Goal: Task Accomplishment & Management: Complete application form

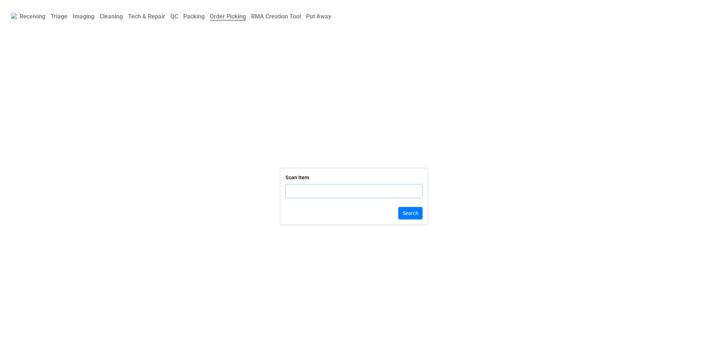
click at [338, 188] on input "text" at bounding box center [353, 191] width 137 height 14
click button "Search" at bounding box center [410, 213] width 24 height 13
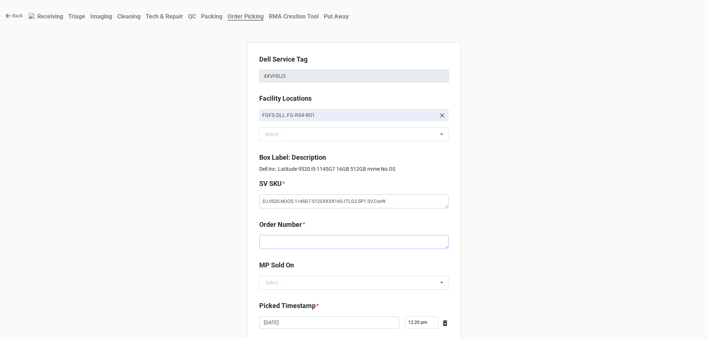
click at [333, 243] on textarea at bounding box center [354, 242] width 190 height 14
paste textarea "5034550"
type textarea "x"
type textarea "5034550"
click at [323, 291] on div "MP Sold On Select ... D2C" at bounding box center [354, 277] width 190 height 35
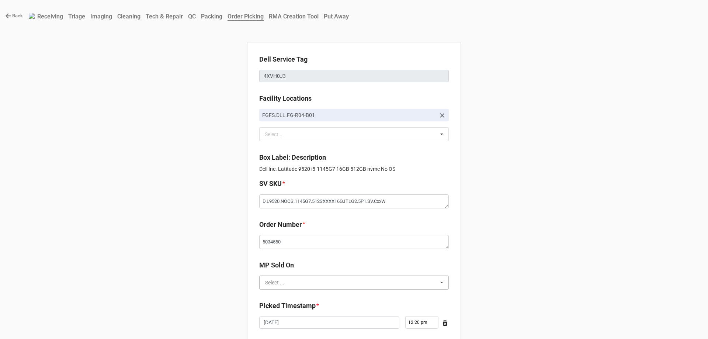
click at [323, 287] on input "text" at bounding box center [354, 282] width 189 height 13
click at [320, 296] on div "D2C" at bounding box center [354, 296] width 189 height 14
type textarea "x"
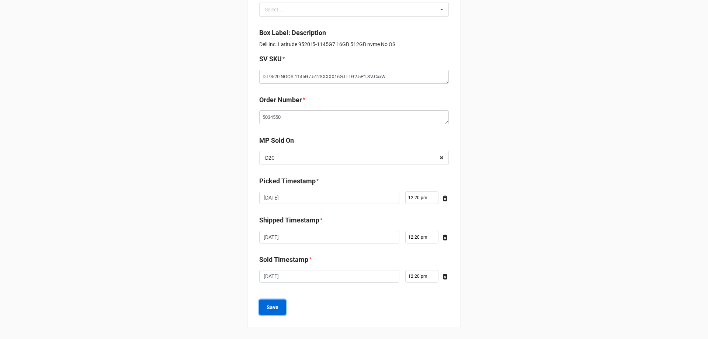
click at [268, 310] on b "Save" at bounding box center [273, 308] width 12 height 8
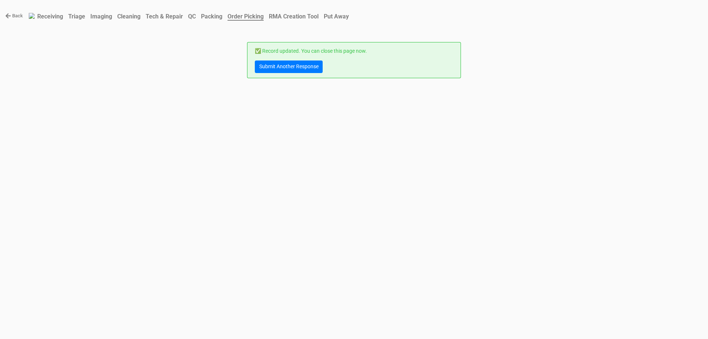
scroll to position [0, 0]
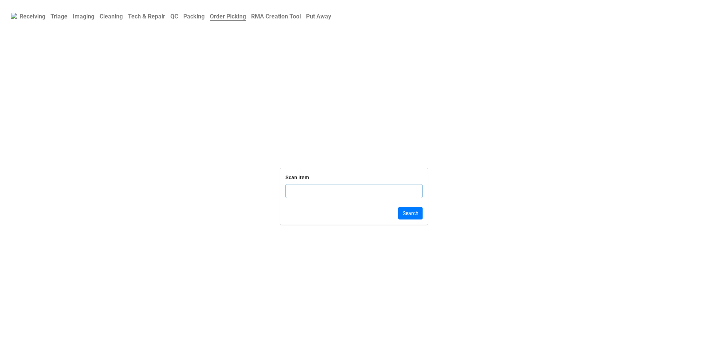
click at [292, 191] on input "text" at bounding box center [353, 191] width 137 height 14
click button "Search" at bounding box center [410, 213] width 24 height 13
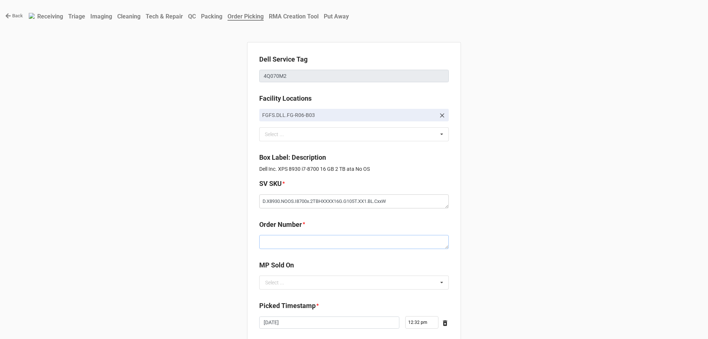
click at [286, 248] on textarea at bounding box center [354, 242] width 190 height 14
paste textarea "5034555"
type textarea "x"
type textarea "5034555"
click at [288, 288] on input "text" at bounding box center [354, 282] width 189 height 13
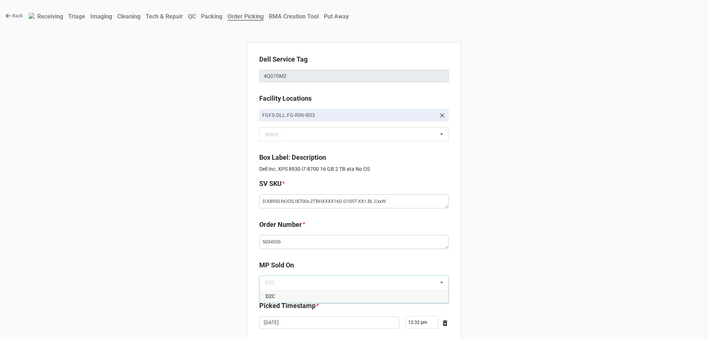
click at [286, 291] on div "D2C" at bounding box center [354, 296] width 189 height 14
type textarea "x"
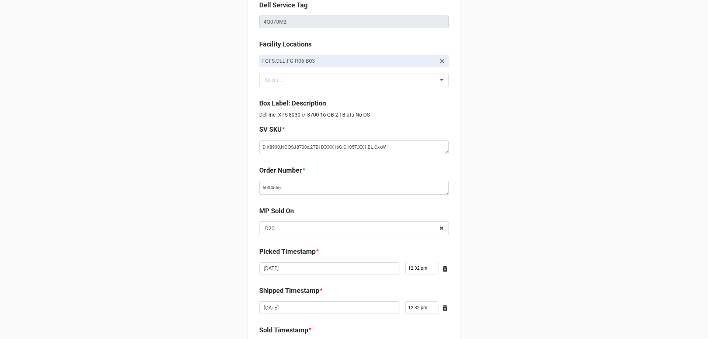
scroll to position [125, 0]
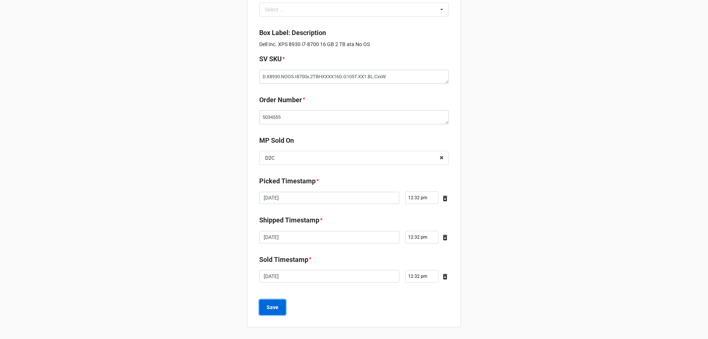
click at [283, 306] on button "Save" at bounding box center [272, 306] width 27 height 15
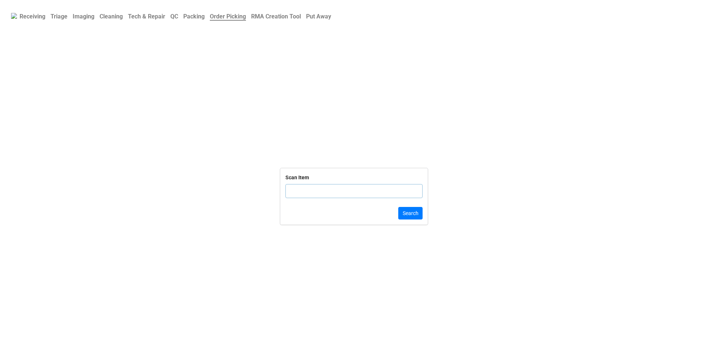
click at [53, 15] on b "Triage" at bounding box center [59, 16] width 17 height 7
click at [357, 197] on input "text" at bounding box center [353, 200] width 137 height 14
type input "k"
type input "8kd8zk3"
click button "Search" at bounding box center [410, 222] width 24 height 13
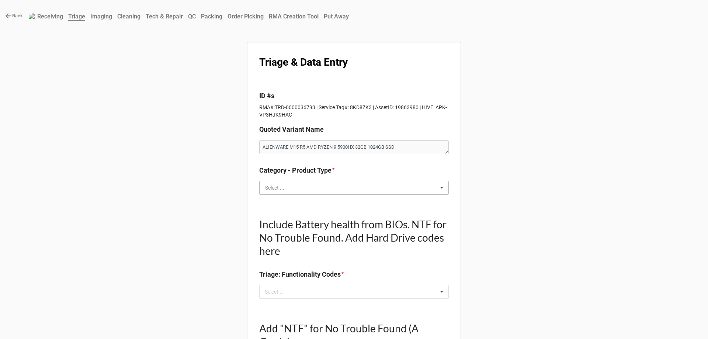
click at [342, 188] on input "text" at bounding box center [354, 187] width 189 height 13
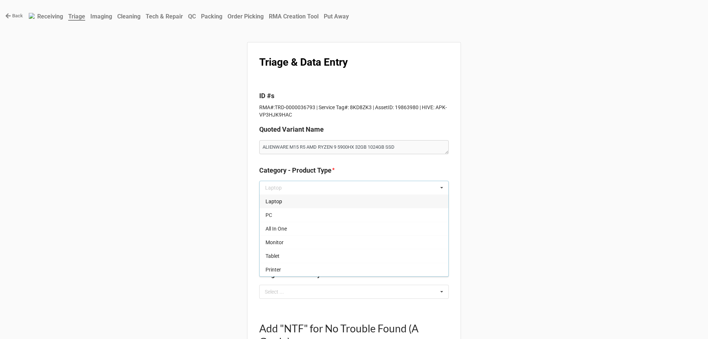
click at [284, 204] on div "Laptop" at bounding box center [354, 201] width 189 height 14
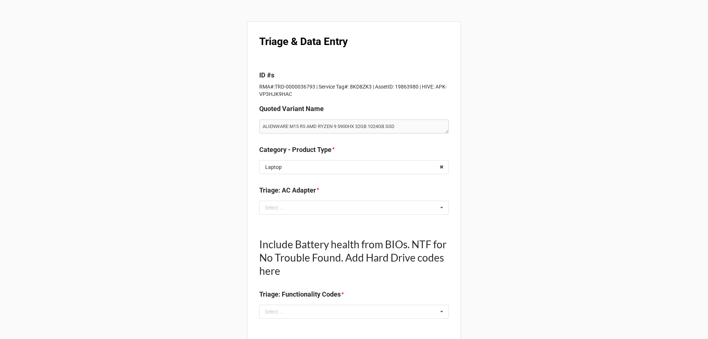
scroll to position [37, 0]
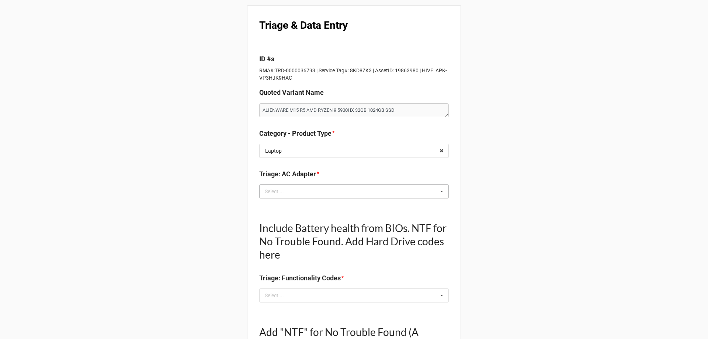
click at [287, 192] on div "Select ..." at bounding box center [279, 191] width 32 height 8
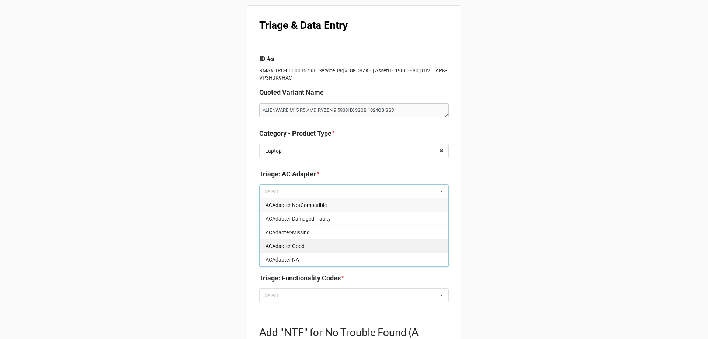
click at [285, 242] on div "ACAdapter-Good" at bounding box center [354, 246] width 189 height 14
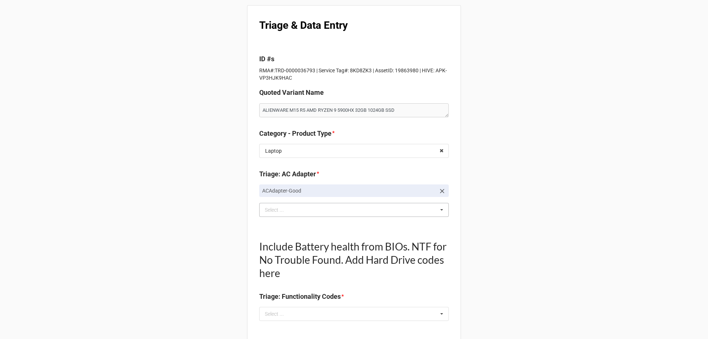
click at [274, 317] on div "Select ..." at bounding box center [279, 314] width 32 height 8
type textarea "x"
type input "goo"
click at [283, 328] on span "Battery-Health_GoodNormal" at bounding box center [298, 328] width 65 height 6
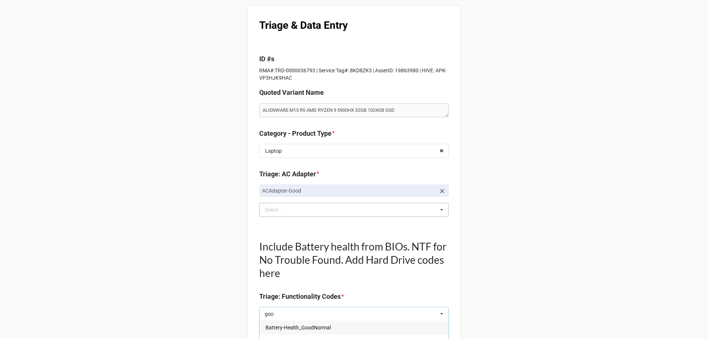
type textarea "x"
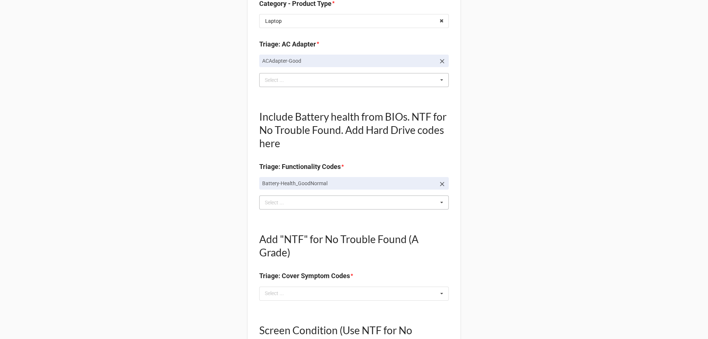
scroll to position [184, 0]
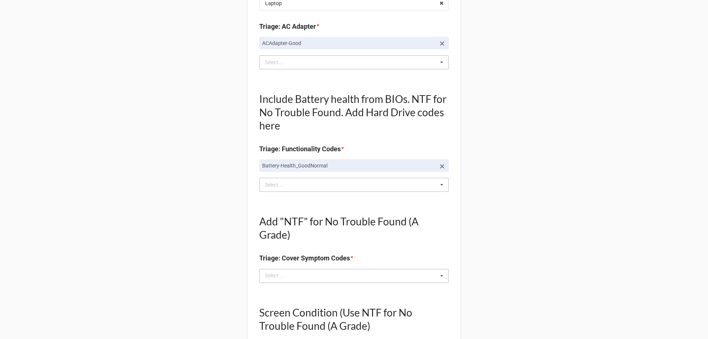
click at [277, 277] on div "Select ..." at bounding box center [279, 275] width 32 height 8
type textarea "x"
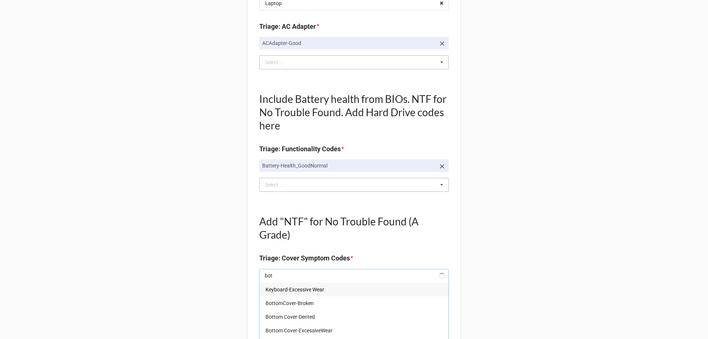
type input "bott"
type textarea "x"
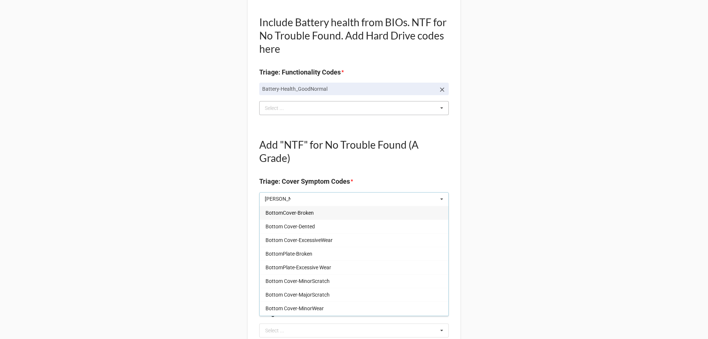
scroll to position [295, 0]
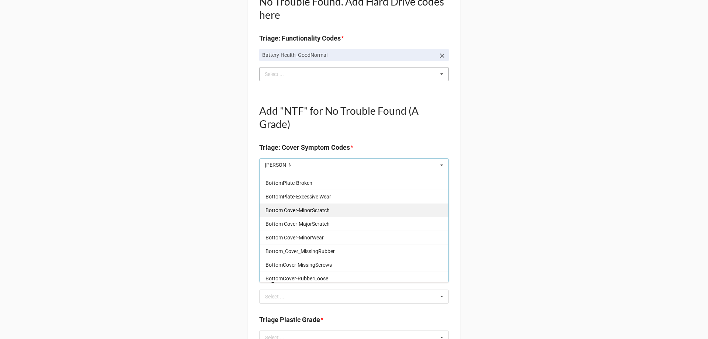
type input "bott"
click at [306, 211] on span "Bottom Cover-MinorScratch" at bounding box center [298, 210] width 64 height 6
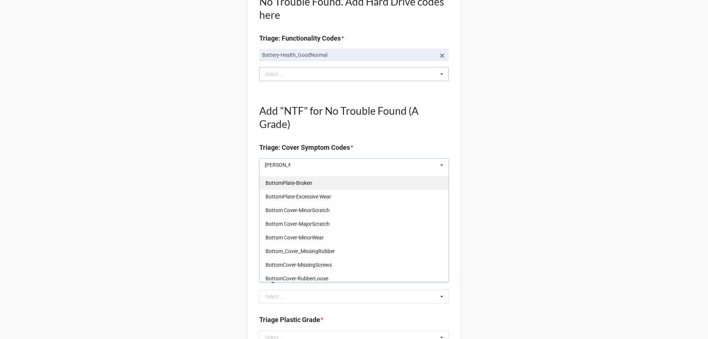
type textarea "x"
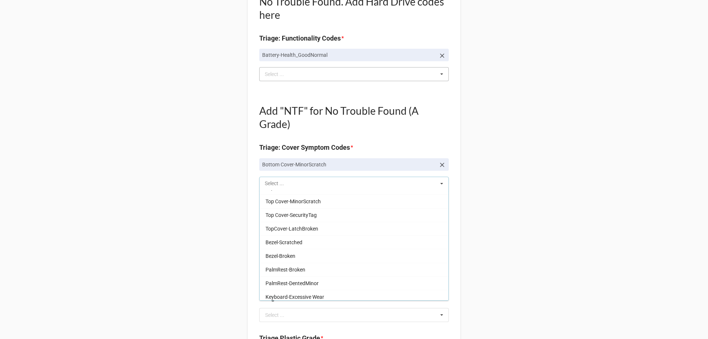
scroll to position [187, 0]
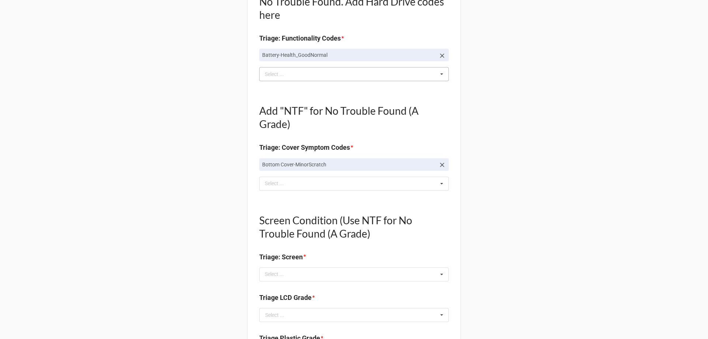
click at [193, 184] on div "Back Receiving Triage Imaging Cleaning Tech & Repair QC Packing Order Picking R…" at bounding box center [354, 286] width 708 height 1163
click at [277, 286] on div "Screen Condition (Use NTF for No Trouble Found (A Grade) Triage: Screen * Selec…" at bounding box center [354, 244] width 190 height 85
click at [278, 281] on div "Screen Condition (Use NTF for No Trouble Found (A Grade) Triage: Screen * Selec…" at bounding box center [354, 244] width 190 height 85
click at [278, 278] on div "Select ..." at bounding box center [279, 274] width 32 height 8
type textarea "x"
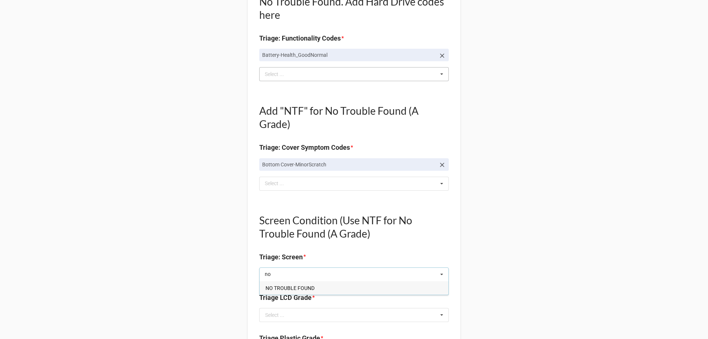
type input "no"
click at [284, 285] on span "NO TROUBLE FOUND" at bounding box center [290, 288] width 49 height 6
type textarea "x"
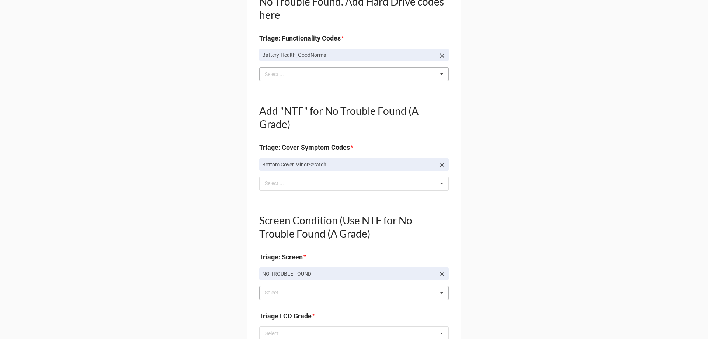
click at [171, 245] on div "Back Receiving Triage Imaging Cleaning Tech & Repair QC Packing Order Picking R…" at bounding box center [354, 295] width 708 height 1181
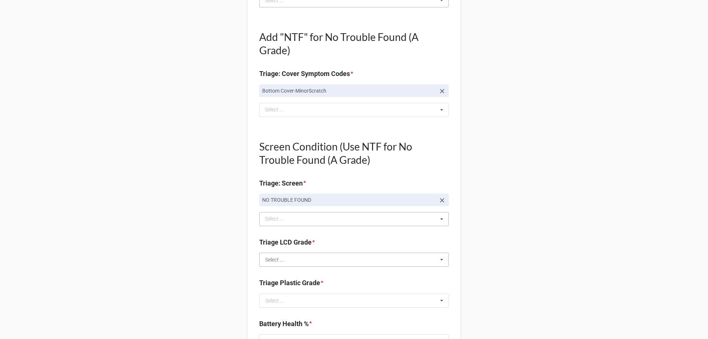
click at [291, 255] on input "text" at bounding box center [354, 259] width 189 height 13
click at [266, 276] on span "A" at bounding box center [267, 273] width 3 height 6
click at [206, 275] on div "Back Receiving Triage Imaging Cleaning Tech & Repair QC Packing Order Picking R…" at bounding box center [354, 221] width 708 height 1181
click at [306, 306] on input "text" at bounding box center [354, 300] width 189 height 13
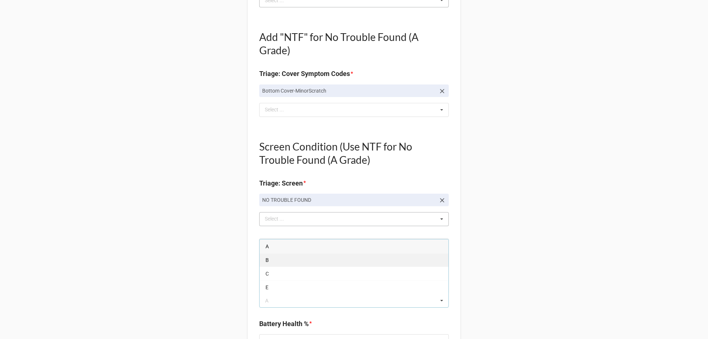
click at [266, 259] on span "B" at bounding box center [267, 260] width 3 height 6
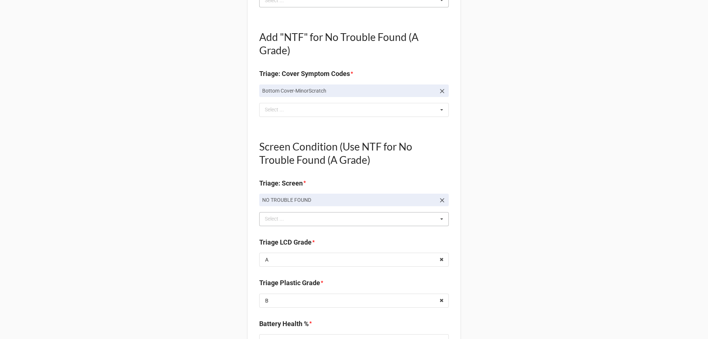
click at [215, 270] on div "Back Receiving Triage Imaging Cleaning Tech & Repair QC Packing Order Picking R…" at bounding box center [354, 221] width 708 height 1181
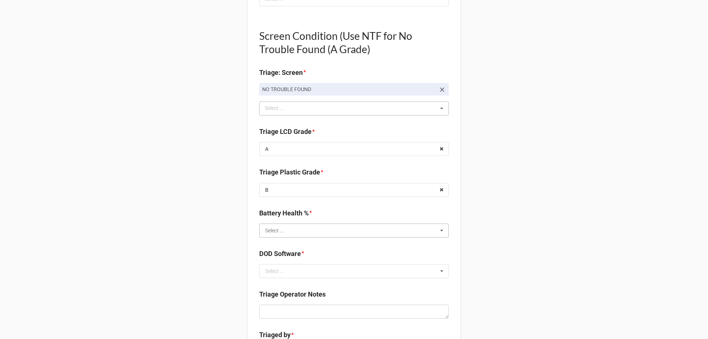
click at [341, 234] on input "text" at bounding box center [354, 230] width 189 height 13
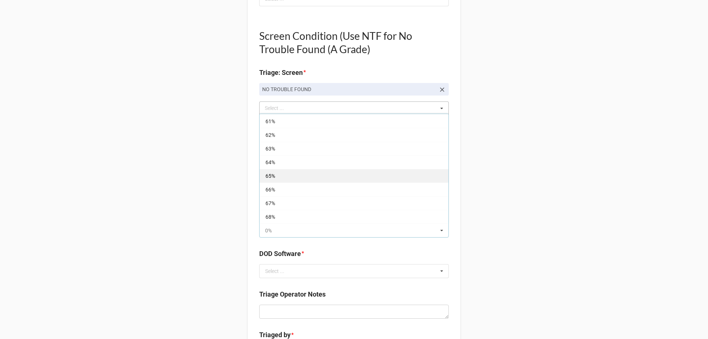
scroll to position [848, 0]
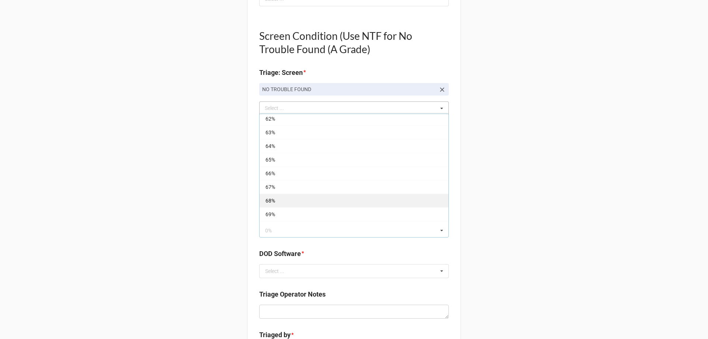
click at [286, 200] on div "68%" at bounding box center [354, 201] width 189 height 14
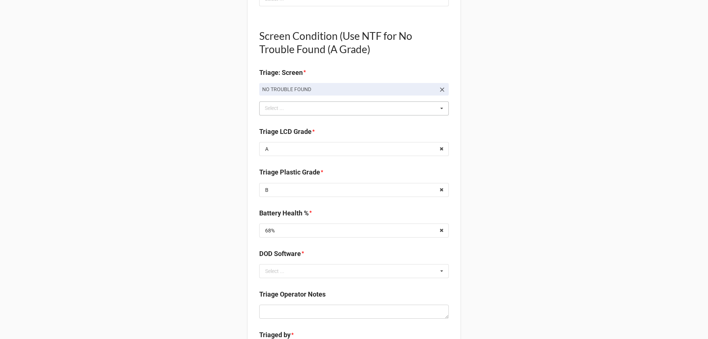
click at [224, 209] on div "Back Receiving Triage Imaging Cleaning Tech & Repair QC Packing Order Picking R…" at bounding box center [354, 111] width 708 height 1181
click at [285, 272] on input "text" at bounding box center [354, 270] width 189 height 13
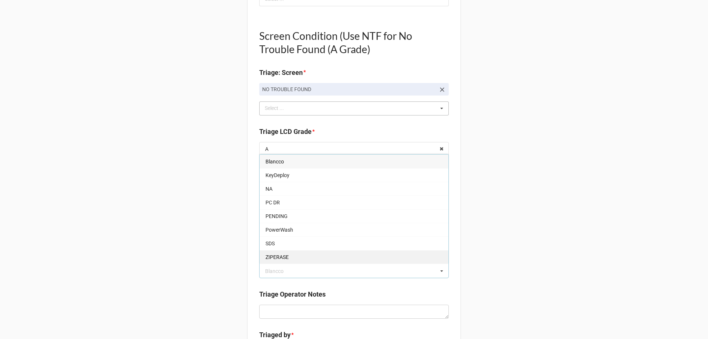
click at [283, 259] on span "ZIPERASE" at bounding box center [277, 257] width 23 height 6
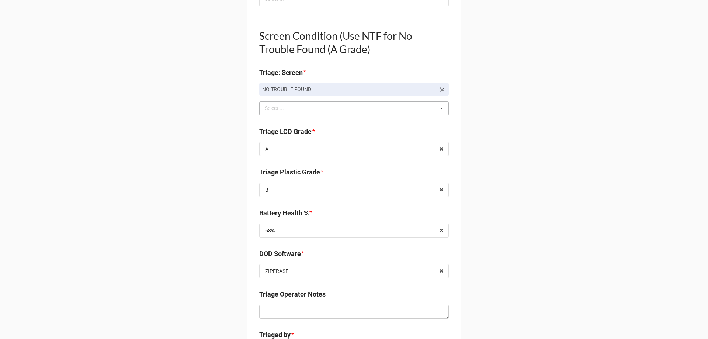
click at [223, 252] on div "Back Receiving Triage Imaging Cleaning Tech & Repair QC Packing Order Picking R…" at bounding box center [354, 111] width 708 height 1181
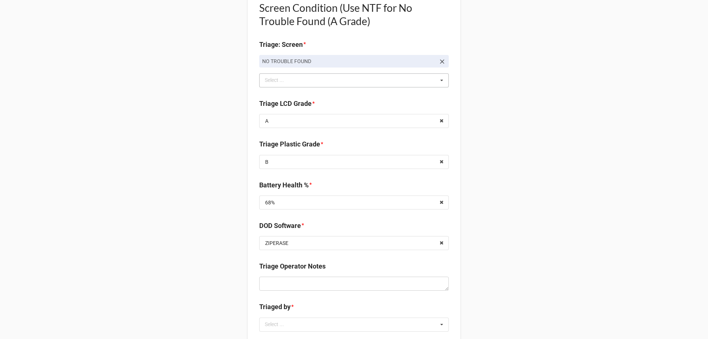
scroll to position [553, 0]
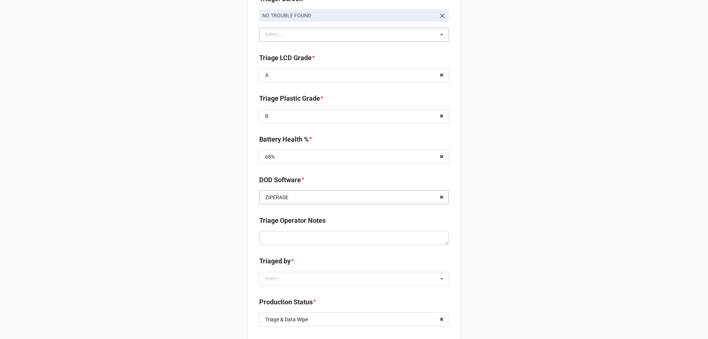
click at [287, 196] on input "text" at bounding box center [354, 197] width 189 height 13
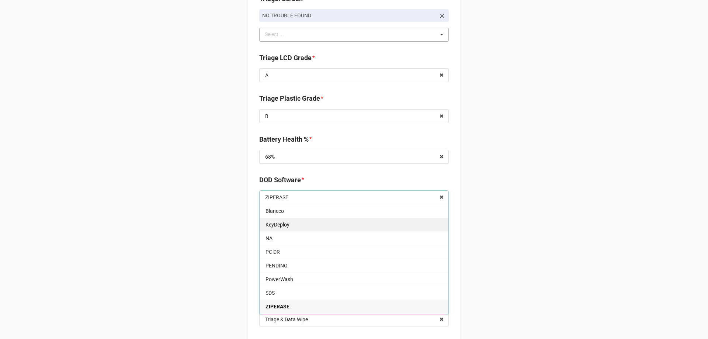
click at [283, 231] on div "KeyDeploy" at bounding box center [354, 225] width 189 height 14
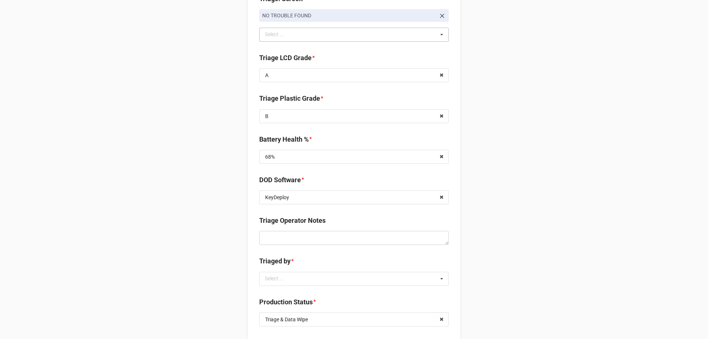
click at [207, 214] on div "Back Receiving Triage Imaging Cleaning Tech & Repair QC Packing Order Picking R…" at bounding box center [354, 37] width 708 height 1181
click at [275, 280] on div "Select ..." at bounding box center [279, 278] width 32 height 8
click at [273, 291] on span "CarlosH" at bounding box center [275, 293] width 18 height 6
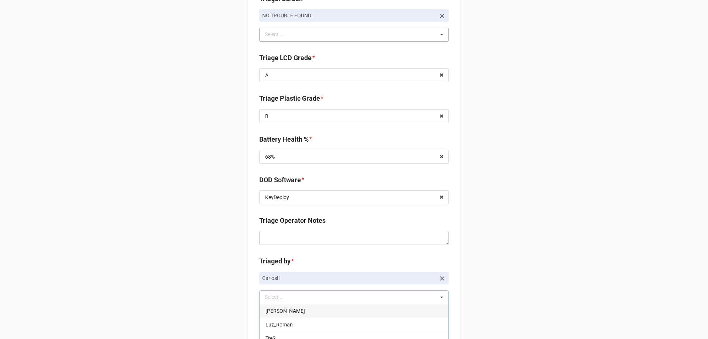
click at [220, 290] on div "Back Receiving Triage Imaging Cleaning Tech & Repair QC Packing Order Picking R…" at bounding box center [354, 47] width 708 height 1200
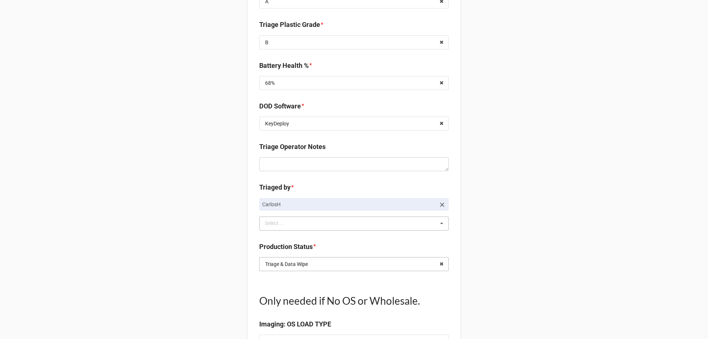
click at [346, 261] on input "text" at bounding box center [354, 263] width 189 height 13
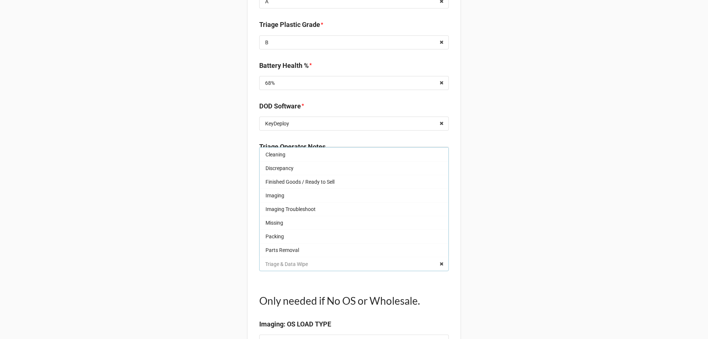
scroll to position [135, 0]
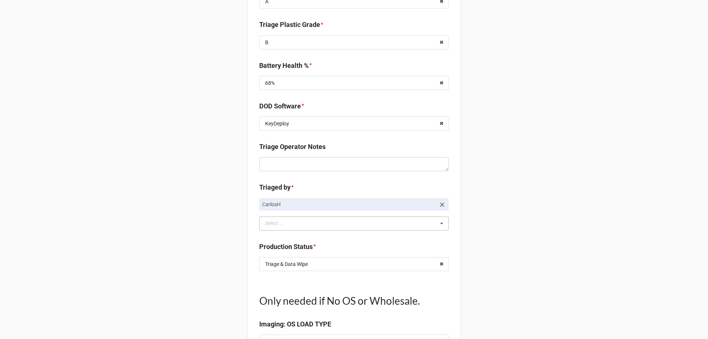
click at [288, 269] on input "text" at bounding box center [354, 263] width 189 height 13
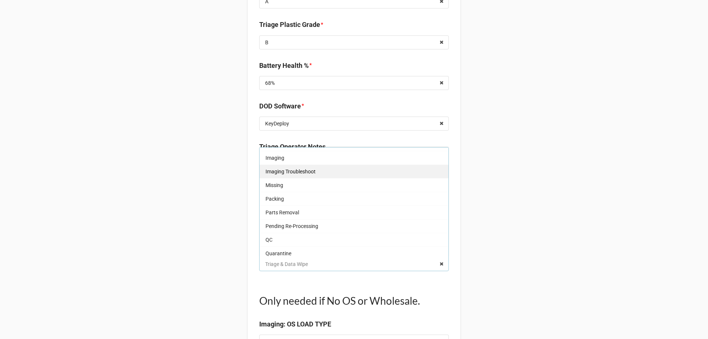
scroll to position [25, 0]
click at [283, 177] on div "Imaging" at bounding box center [354, 171] width 189 height 14
type textarea "x"
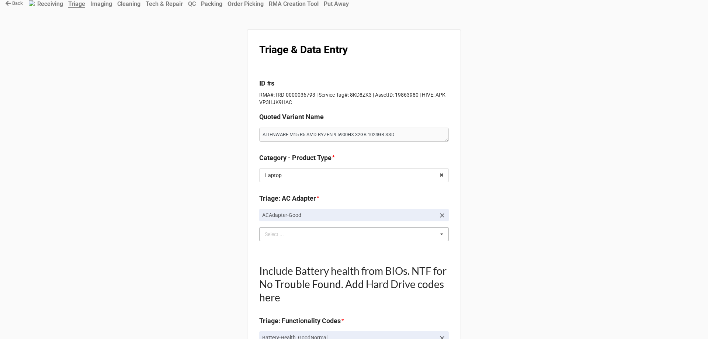
scroll to position [0, 0]
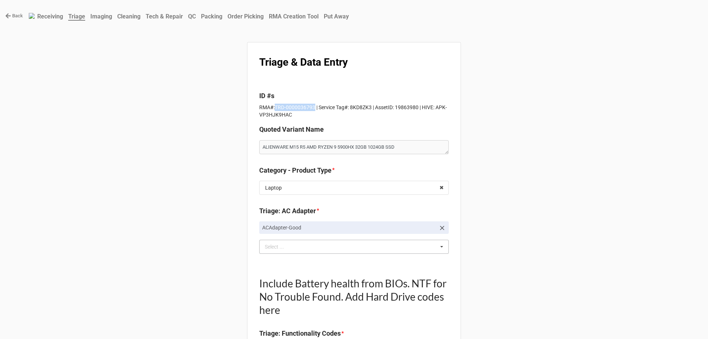
drag, startPoint x: 311, startPoint y: 107, endPoint x: 273, endPoint y: 106, distance: 38.0
click at [273, 106] on p "RMA#:TRD-0000036793 | Service Tag#: 8KD8ZK3 | AssetID: 19863980 | HIVE: APK-VP3…" at bounding box center [354, 111] width 190 height 15
copy p "TRD-0000036793"
click at [357, 106] on p "RMA#:TRD-0000036793 | Service Tag#: 8KD8ZK3 | AssetID: 19863980 | HIVE: APK-VP3…" at bounding box center [354, 111] width 190 height 15
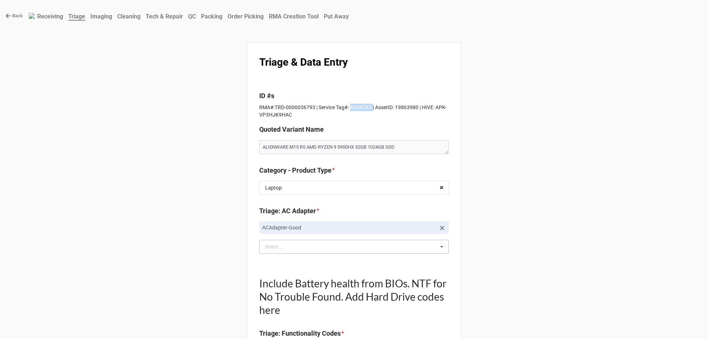
click at [357, 106] on p "RMA#:TRD-0000036793 | Service Tag#: 8KD8ZK3 | AssetID: 19863980 | HIVE: APK-VP3…" at bounding box center [354, 111] width 190 height 15
copy p "8KD8ZK3"
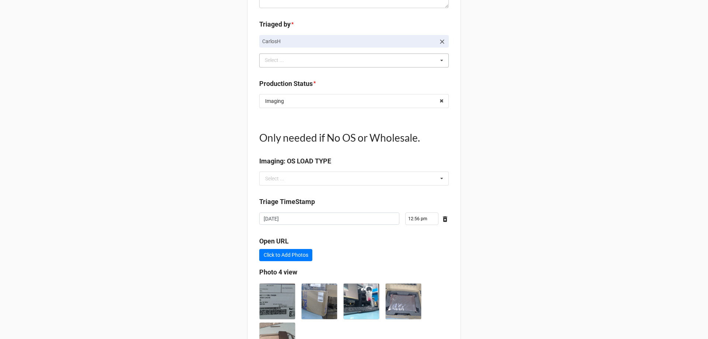
scroll to position [861, 0]
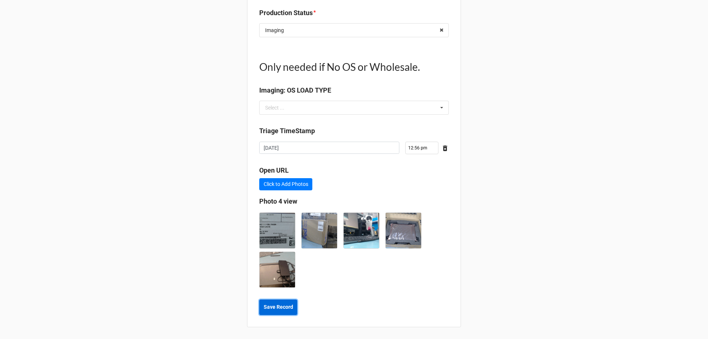
click at [269, 304] on b "Save Record" at bounding box center [279, 307] width 30 height 8
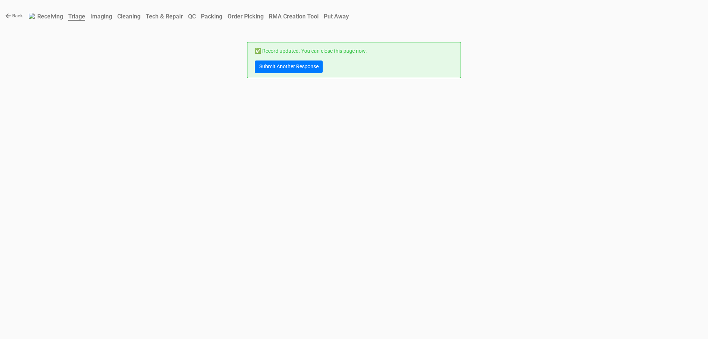
scroll to position [0, 0]
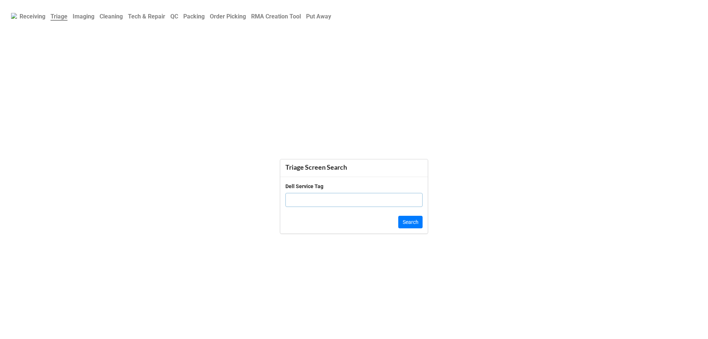
click at [308, 200] on input "text" at bounding box center [353, 200] width 137 height 14
paste input "8KD8ZK3"
type input "8KD8ZK3"
click at [409, 221] on button "Search" at bounding box center [410, 222] width 24 height 13
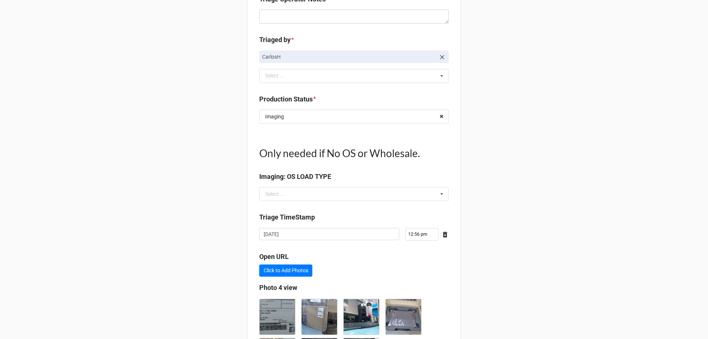
scroll to position [861, 0]
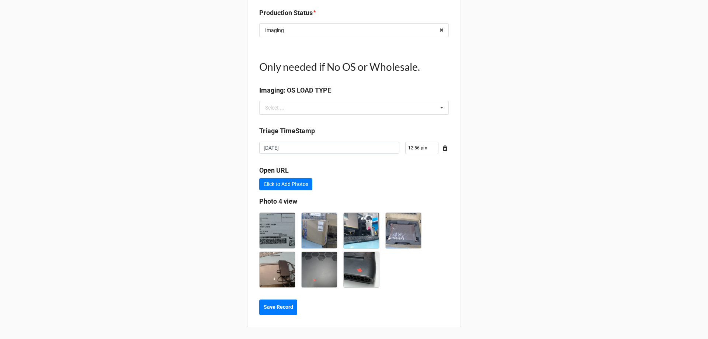
type textarea "x"
click at [325, 282] on img at bounding box center [319, 269] width 35 height 35
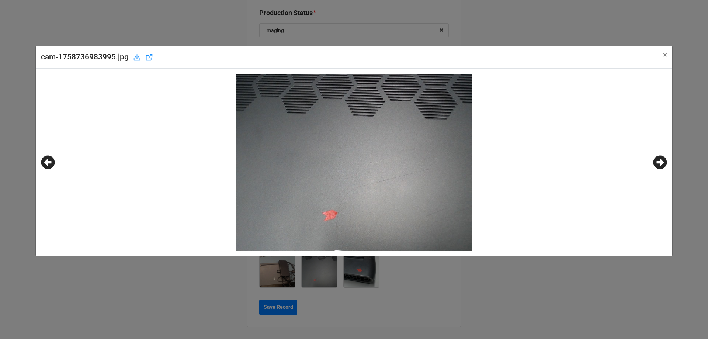
click at [660, 164] on icon at bounding box center [661, 162] width 14 height 14
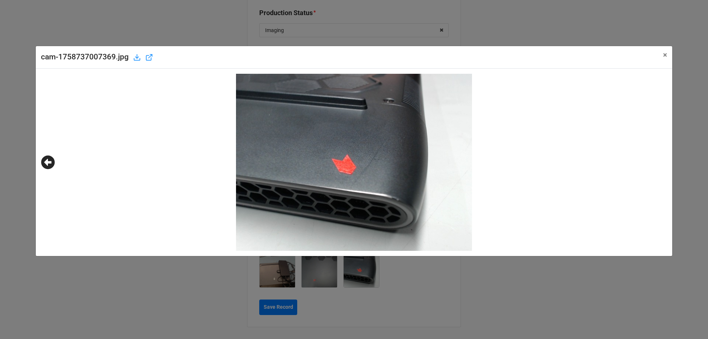
click at [542, 292] on div "cam-1758737007369.jpg × Close" at bounding box center [354, 169] width 708 height 339
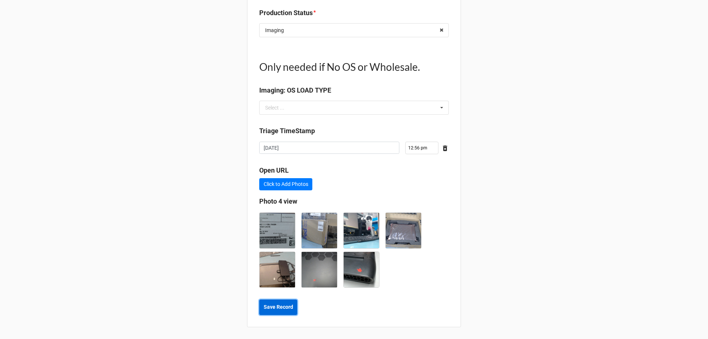
click at [285, 309] on b "Save Record" at bounding box center [279, 307] width 30 height 8
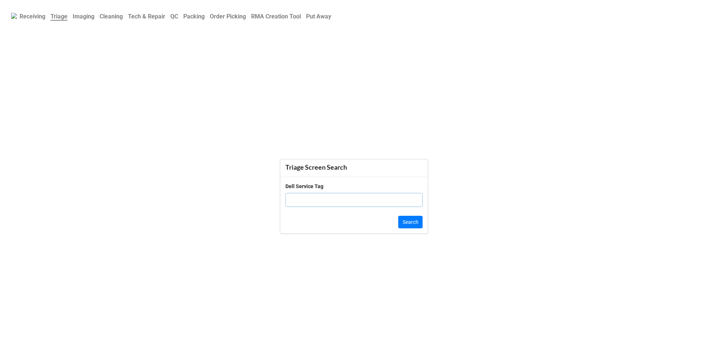
click at [318, 194] on input "text" at bounding box center [353, 200] width 137 height 14
paste input "CP444H2"
type input "CP444H2"
click at [417, 222] on button "Search" at bounding box center [410, 222] width 24 height 13
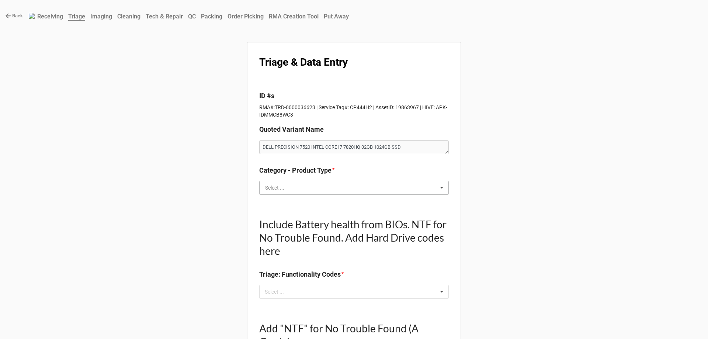
click at [285, 187] on input "text" at bounding box center [354, 187] width 189 height 13
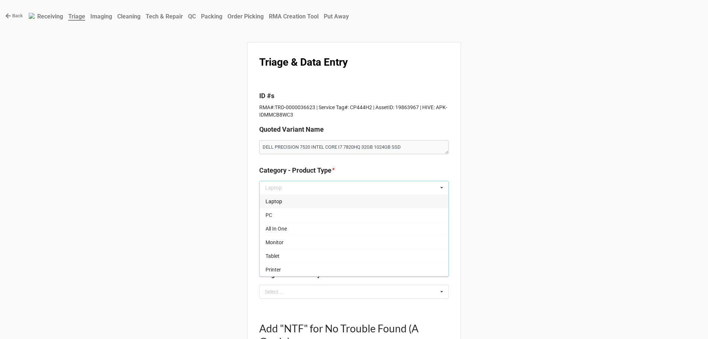
click at [277, 199] on span "Laptop" at bounding box center [274, 201] width 17 height 6
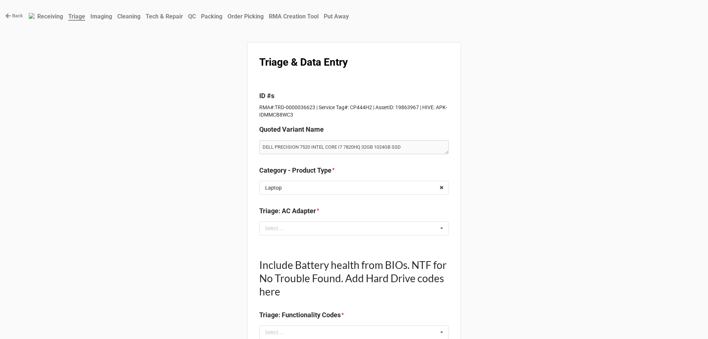
click at [286, 223] on div "Select ... No results found." at bounding box center [354, 228] width 190 height 14
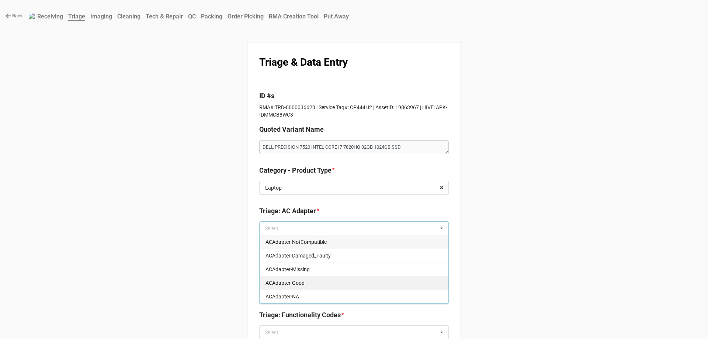
click at [281, 281] on span "ACAdapter-Good" at bounding box center [285, 283] width 39 height 6
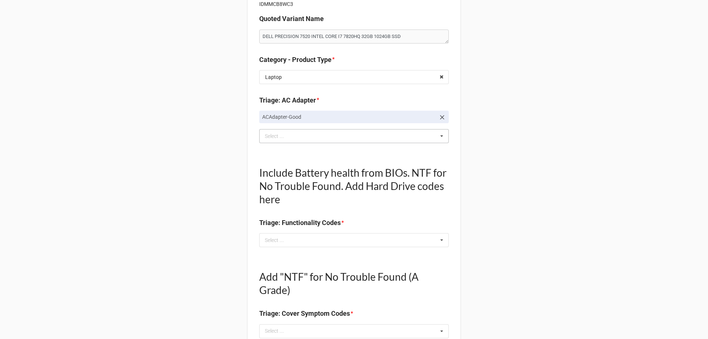
scroll to position [148, 0]
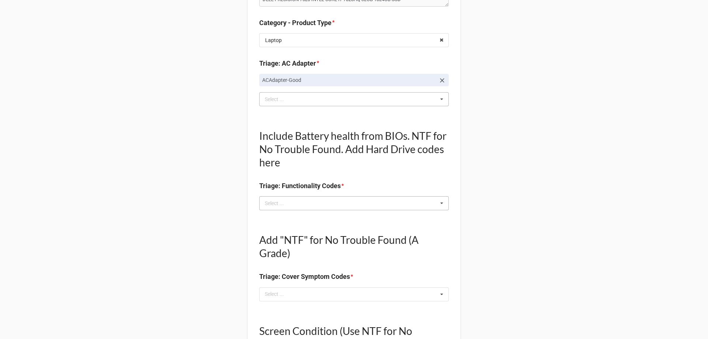
click at [292, 208] on div "Select ... No results found." at bounding box center [354, 203] width 190 height 14
type textarea "x"
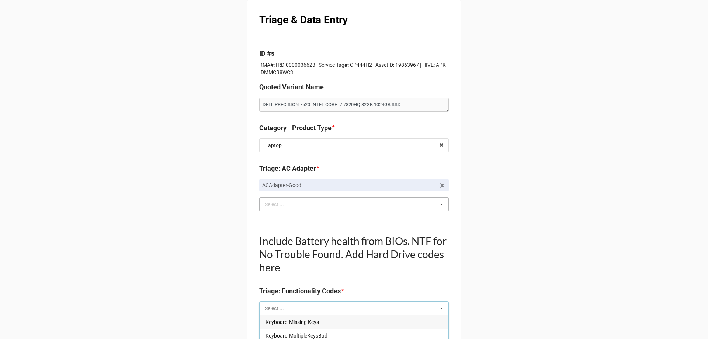
scroll to position [0, 0]
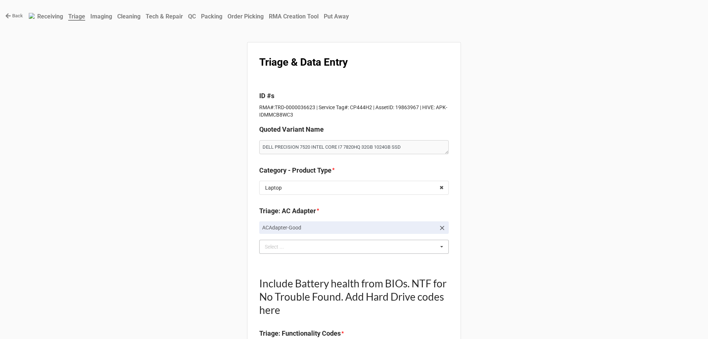
click at [8, 19] on link "Back" at bounding box center [14, 15] width 18 height 7
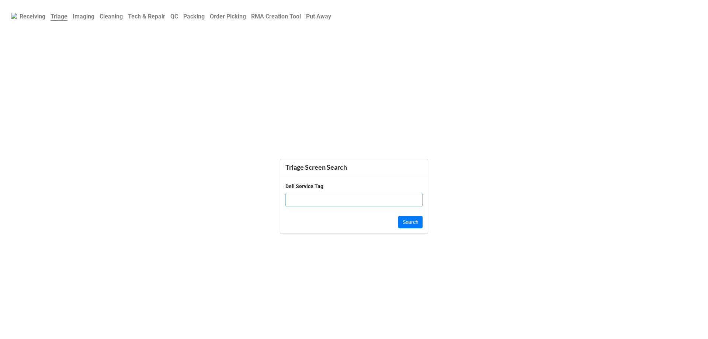
click at [301, 202] on input "text" at bounding box center [353, 200] width 137 height 14
click at [35, 15] on b "Receiving" at bounding box center [33, 16] width 26 height 7
click at [306, 195] on input "text" at bounding box center [353, 191] width 137 height 14
click at [39, 17] on b "Receiving" at bounding box center [33, 16] width 26 height 7
drag, startPoint x: 285, startPoint y: 178, endPoint x: 320, endPoint y: 179, distance: 34.7
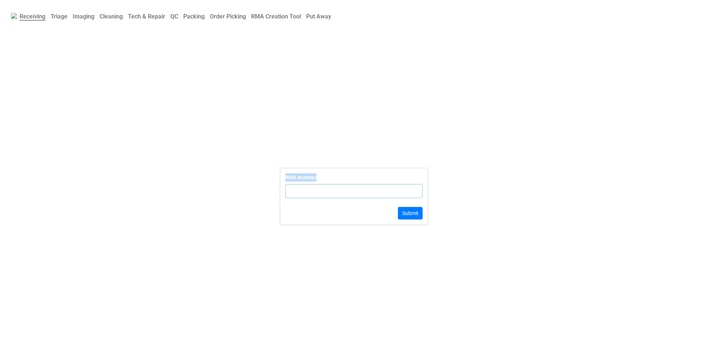
click at [320, 179] on div "RMA Number Submit" at bounding box center [354, 196] width 148 height 56
drag, startPoint x: 302, startPoint y: 186, endPoint x: 301, endPoint y: 192, distance: 5.9
click at [302, 187] on input "text" at bounding box center [353, 191] width 137 height 14
type input "TRD-0000"
click button "Submit" at bounding box center [410, 213] width 25 height 13
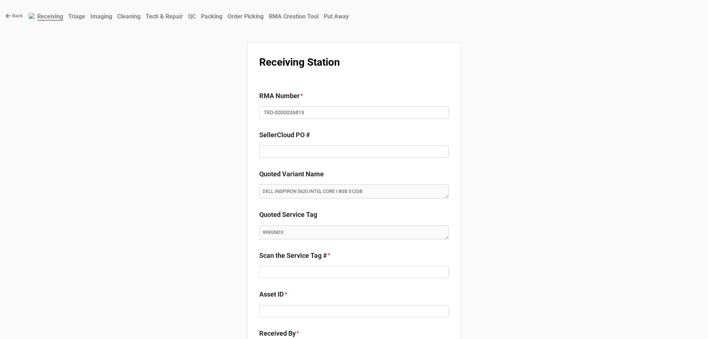
type textarea "x"
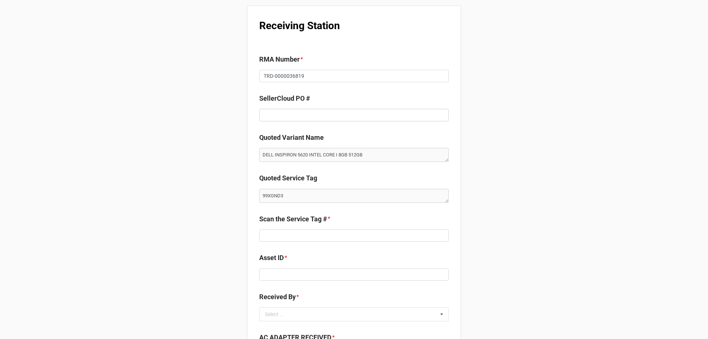
scroll to position [37, 0]
drag, startPoint x: 261, startPoint y: 139, endPoint x: 316, endPoint y: 142, distance: 55.7
click at [316, 142] on label "Quoted Variant Name" at bounding box center [291, 137] width 65 height 10
drag, startPoint x: 263, startPoint y: 178, endPoint x: 291, endPoint y: 178, distance: 28.0
click at [291, 178] on label "Quoted Service Tag" at bounding box center [288, 178] width 58 height 10
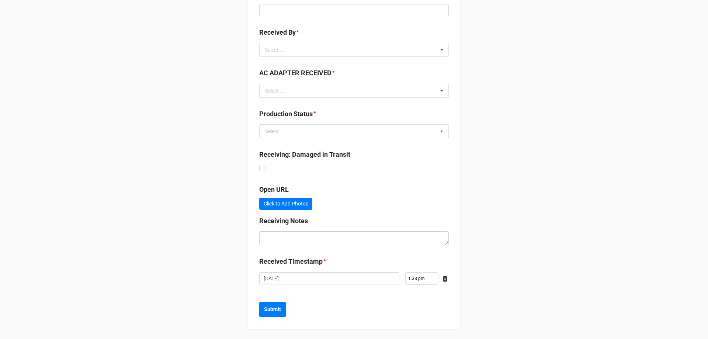
scroll to position [303, 0]
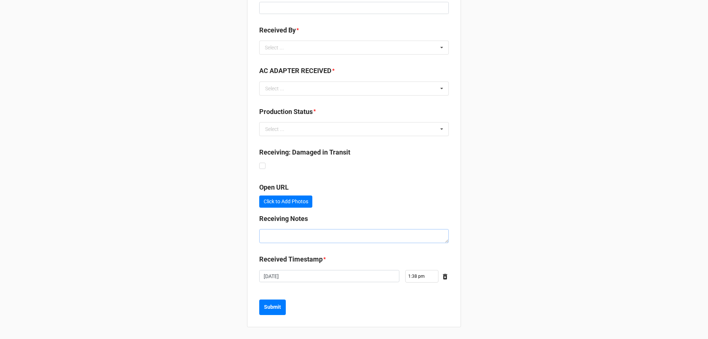
click at [273, 235] on textarea at bounding box center [354, 236] width 190 height 14
click at [230, 176] on div "Back Receiving Triage Imaging Cleaning Tech & Repair QC Packing Order Picking R…" at bounding box center [354, 18] width 708 height 642
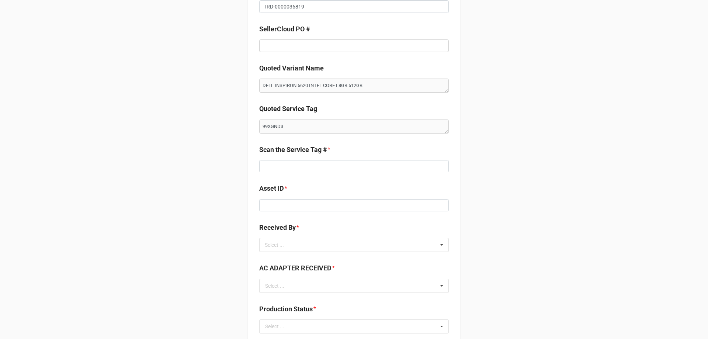
scroll to position [119, 0]
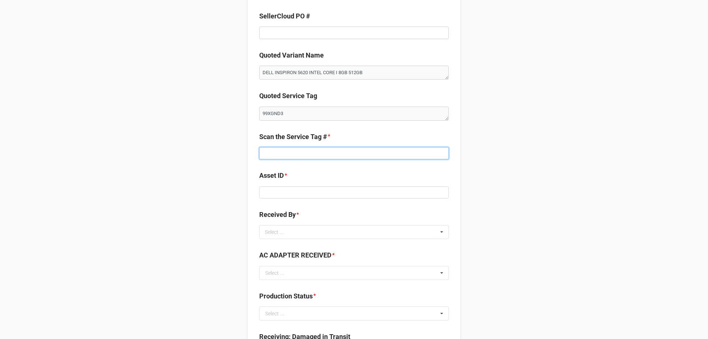
click at [291, 153] on input at bounding box center [354, 153] width 190 height 13
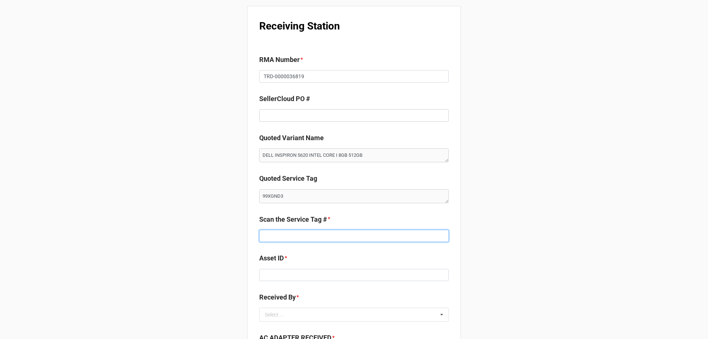
scroll to position [0, 0]
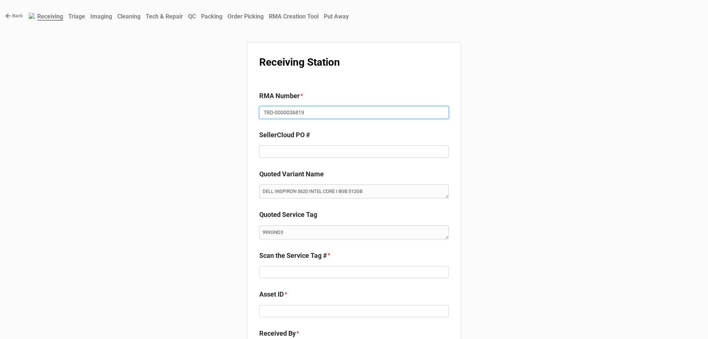
drag, startPoint x: 306, startPoint y: 114, endPoint x: 263, endPoint y: 115, distance: 43.2
click at [263, 115] on input "TRD-0000036819" at bounding box center [354, 112] width 190 height 13
drag, startPoint x: 261, startPoint y: 114, endPoint x: 301, endPoint y: 114, distance: 40.2
click at [301, 114] on input "TRD-0000036819" at bounding box center [354, 112] width 190 height 13
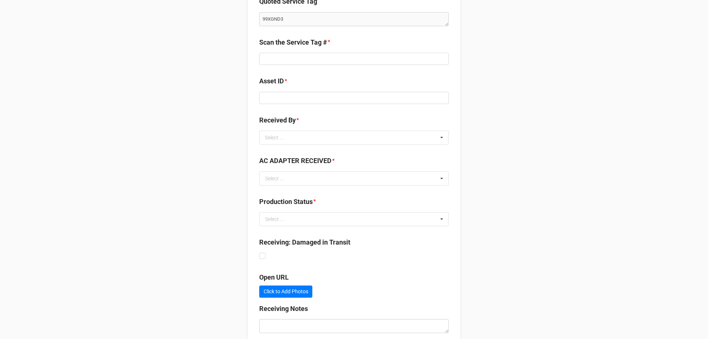
scroll to position [295, 0]
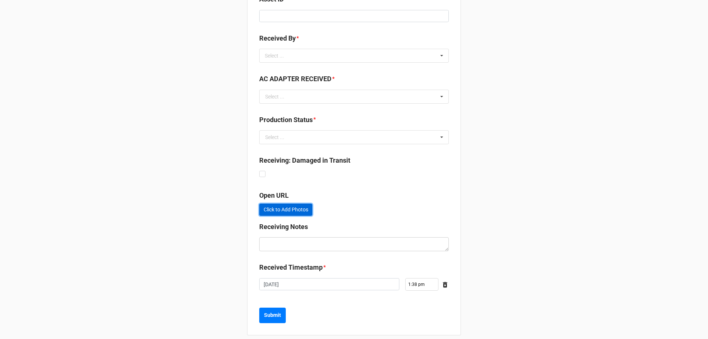
click at [287, 211] on link "Click to Add Photos" at bounding box center [285, 210] width 53 height 13
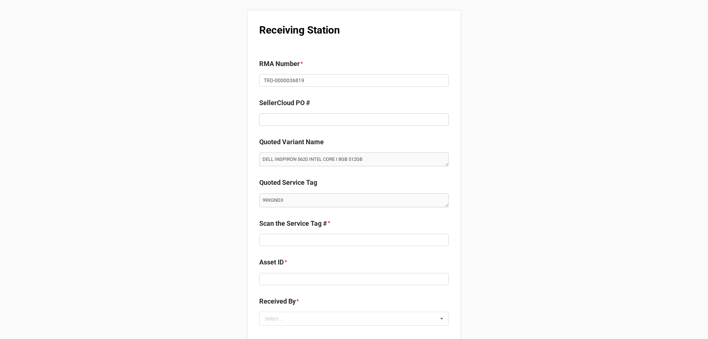
scroll to position [0, 0]
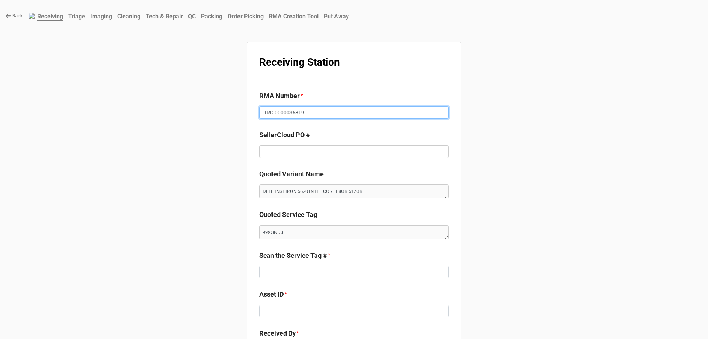
click at [279, 116] on input "TRD-0000036819" at bounding box center [354, 112] width 190 height 13
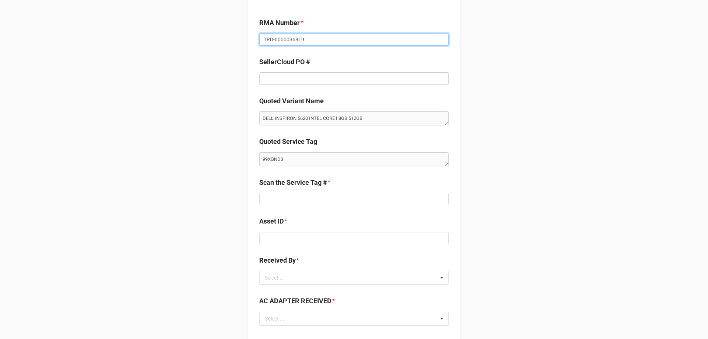
scroll to position [74, 0]
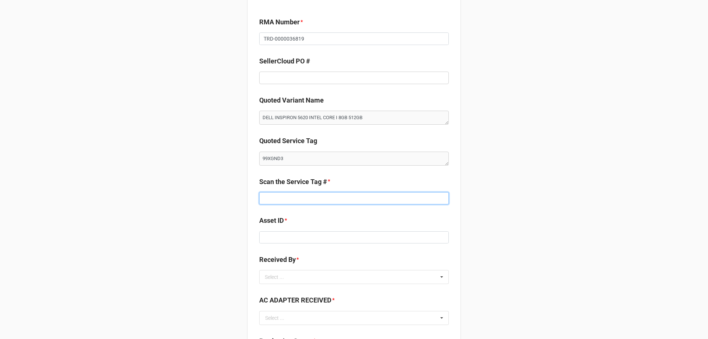
click at [309, 200] on input at bounding box center [354, 198] width 190 height 13
type input "99xgnd3"
type textarea "x"
type input "99xgnd"
type textarea "x"
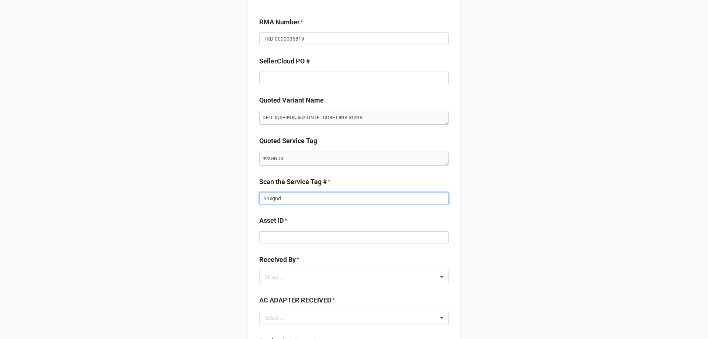
type input "99xgn"
type textarea "x"
type input "99xg"
type textarea "x"
type input "99x"
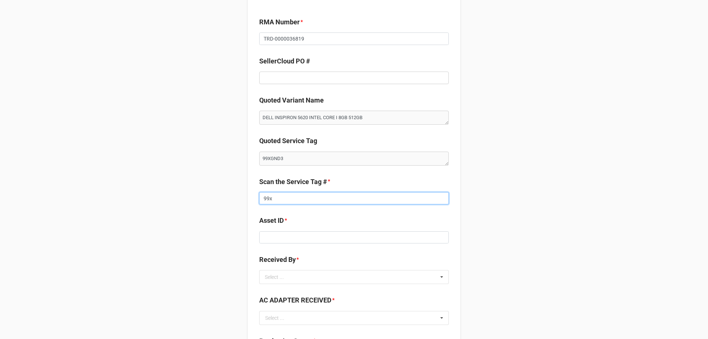
type textarea "x"
type input "99"
type textarea "x"
type input "9"
type textarea "x"
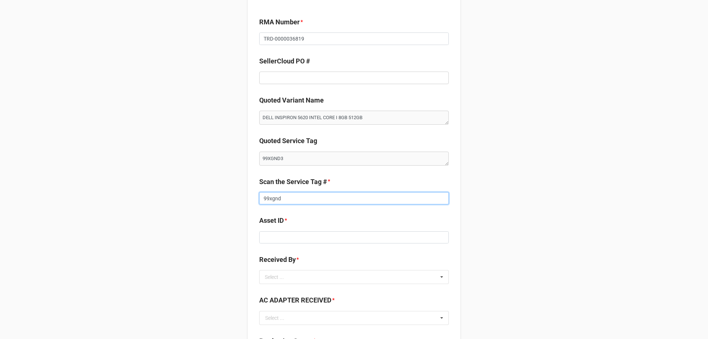
type input "99xgnd3"
click at [271, 197] on input "99xgnd3" at bounding box center [354, 198] width 190 height 13
paste input "XGND"
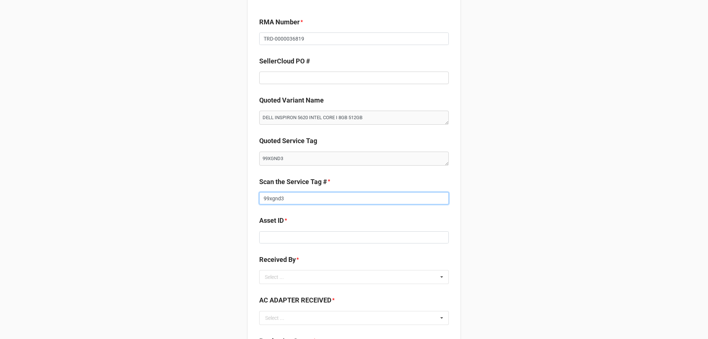
type textarea "x"
type input "99XGND3"
click at [188, 197] on div "Back Receiving Triage Imaging Cleaning Tech & Repair QC Packing Order Picking R…" at bounding box center [354, 247] width 708 height 642
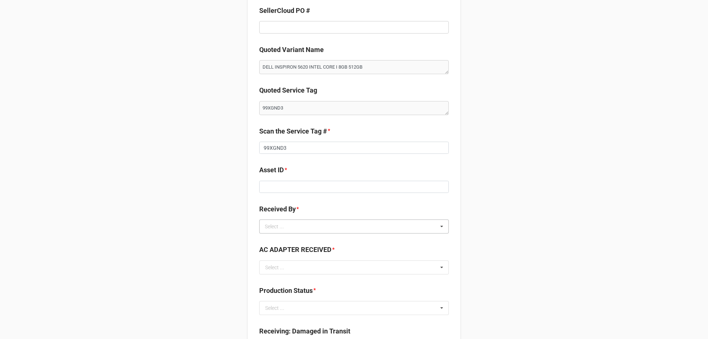
scroll to position [148, 0]
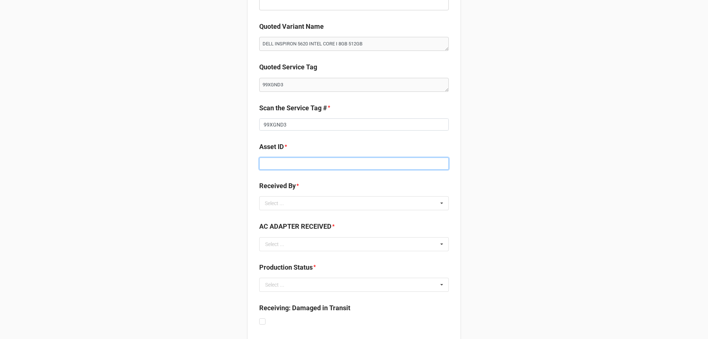
click at [271, 164] on input at bounding box center [354, 163] width 190 height 13
click at [268, 165] on input at bounding box center [354, 163] width 190 height 13
type input "19863971"
click at [238, 177] on div "Back Receiving Triage Imaging Cleaning Tech & Repair QC Packing Order Picking R…" at bounding box center [354, 173] width 708 height 642
drag, startPoint x: 285, startPoint y: 166, endPoint x: 261, endPoint y: 166, distance: 23.2
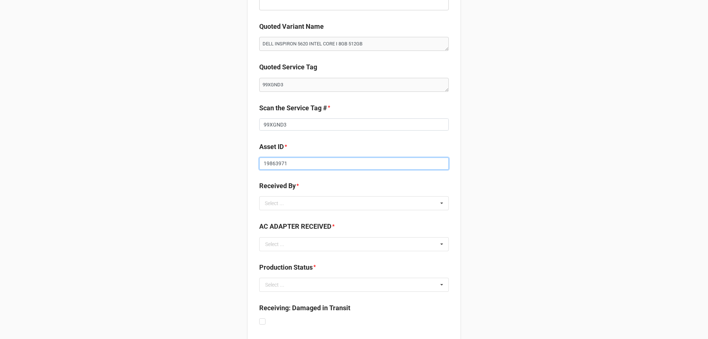
click at [261, 166] on input "19863971" at bounding box center [354, 163] width 190 height 13
click at [200, 180] on div "Back Receiving Triage Imaging Cleaning Tech & Repair QC Packing Order Picking R…" at bounding box center [354, 173] width 708 height 642
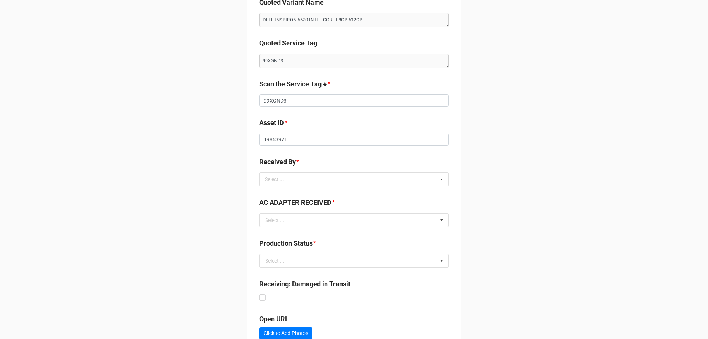
scroll to position [184, 0]
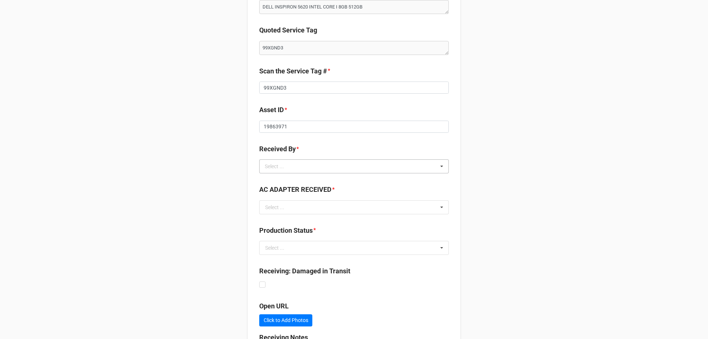
drag, startPoint x: 280, startPoint y: 164, endPoint x: 280, endPoint y: 160, distance: 4.4
click at [280, 164] on div "Select ..." at bounding box center [279, 166] width 32 height 8
click at [275, 180] on span "CarlosH" at bounding box center [275, 180] width 18 height 6
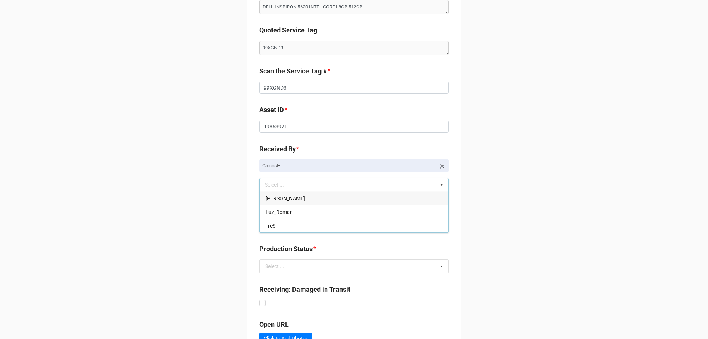
click at [202, 167] on div "Back Receiving Triage Imaging Cleaning Tech & Repair QC Packing Order Picking R…" at bounding box center [354, 146] width 708 height 661
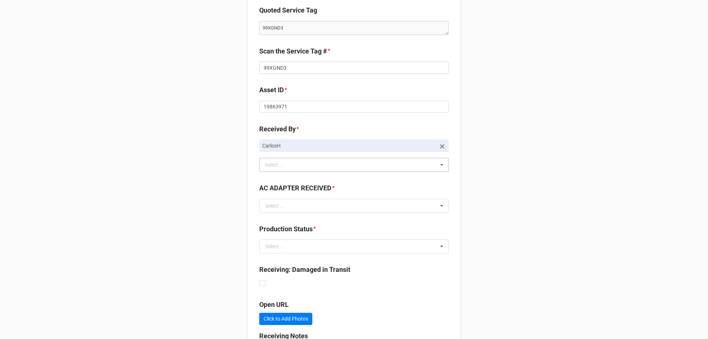
scroll to position [221, 0]
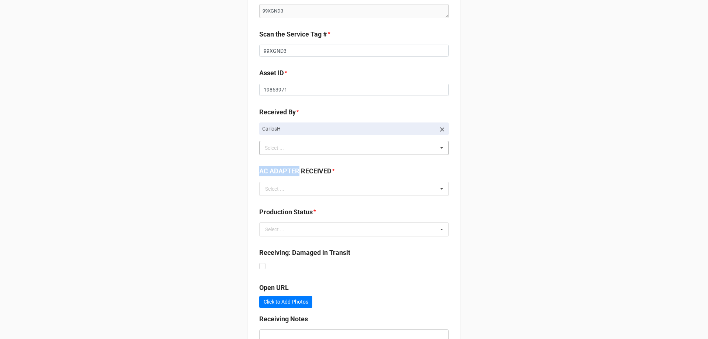
drag, startPoint x: 255, startPoint y: 173, endPoint x: 297, endPoint y: 175, distance: 42.1
click at [297, 175] on div "Receiving Station RMA Number * TRD-0000036819 SellerCloud PO # Quoted Variant N…" at bounding box center [354, 124] width 214 height 607
click at [295, 186] on input "text" at bounding box center [354, 188] width 189 height 13
click at [275, 201] on span "TRUE" at bounding box center [272, 203] width 13 height 6
click at [178, 188] on div "Back Receiving Triage Imaging Cleaning Tech & Repair QC Packing Order Picking R…" at bounding box center [354, 109] width 708 height 661
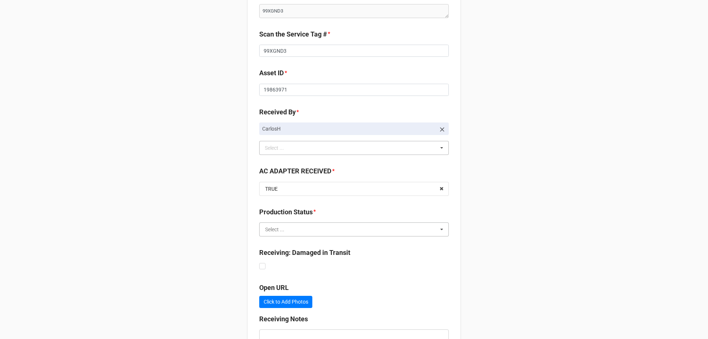
click at [287, 227] on input "text" at bounding box center [354, 229] width 189 height 13
click at [280, 244] on span "Triage & Data Wipe" at bounding box center [287, 243] width 43 height 6
type textarea "x"
click at [197, 193] on div "Back Receiving Triage Imaging Cleaning Tech & Repair QC Packing Order Picking R…" at bounding box center [354, 109] width 708 height 661
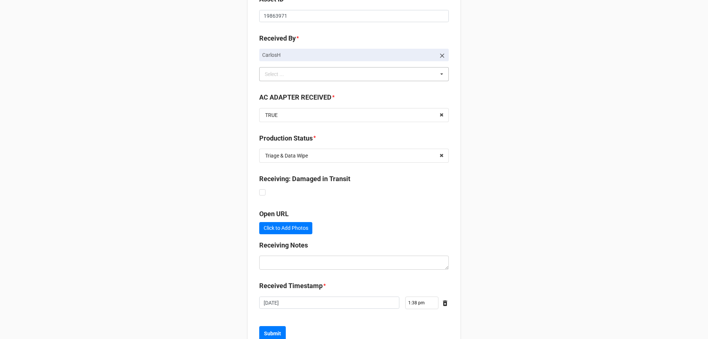
scroll to position [322, 0]
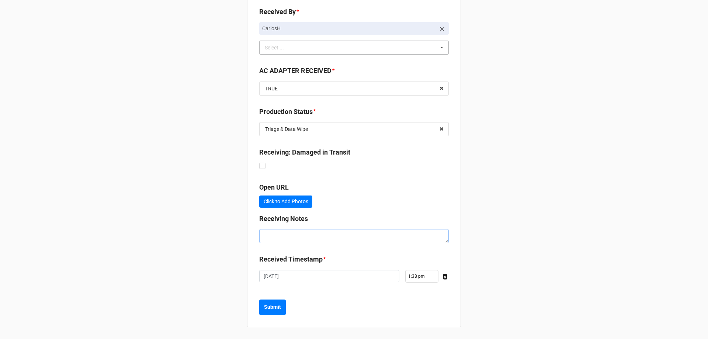
click at [293, 235] on textarea at bounding box center [354, 236] width 190 height 14
click at [266, 306] on b "Submit" at bounding box center [272, 307] width 17 height 8
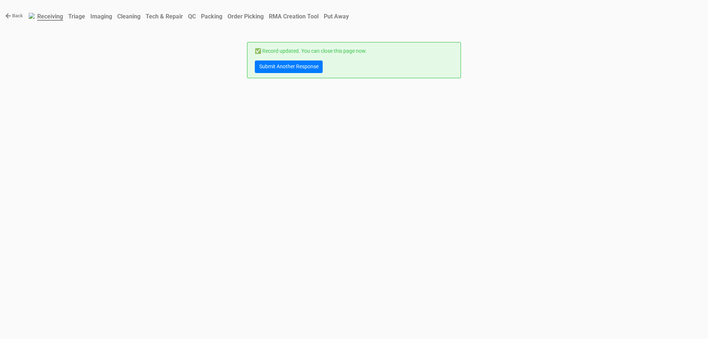
scroll to position [0, 0]
